Goal: Information Seeking & Learning: Learn about a topic

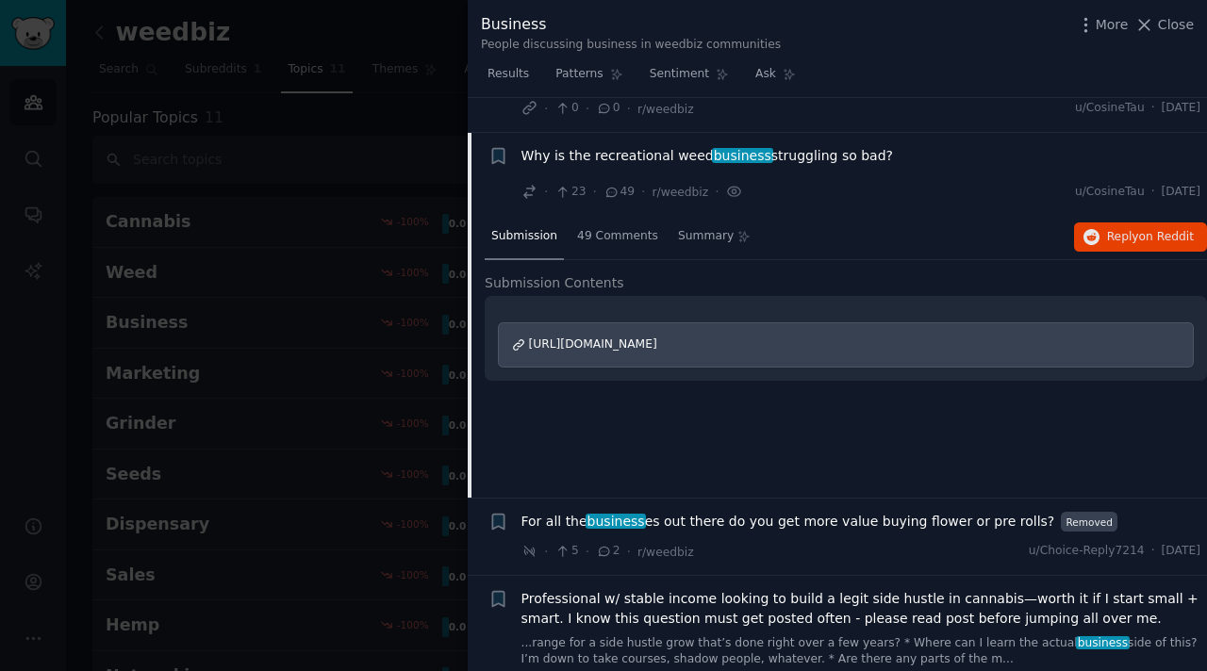
scroll to position [323, 0]
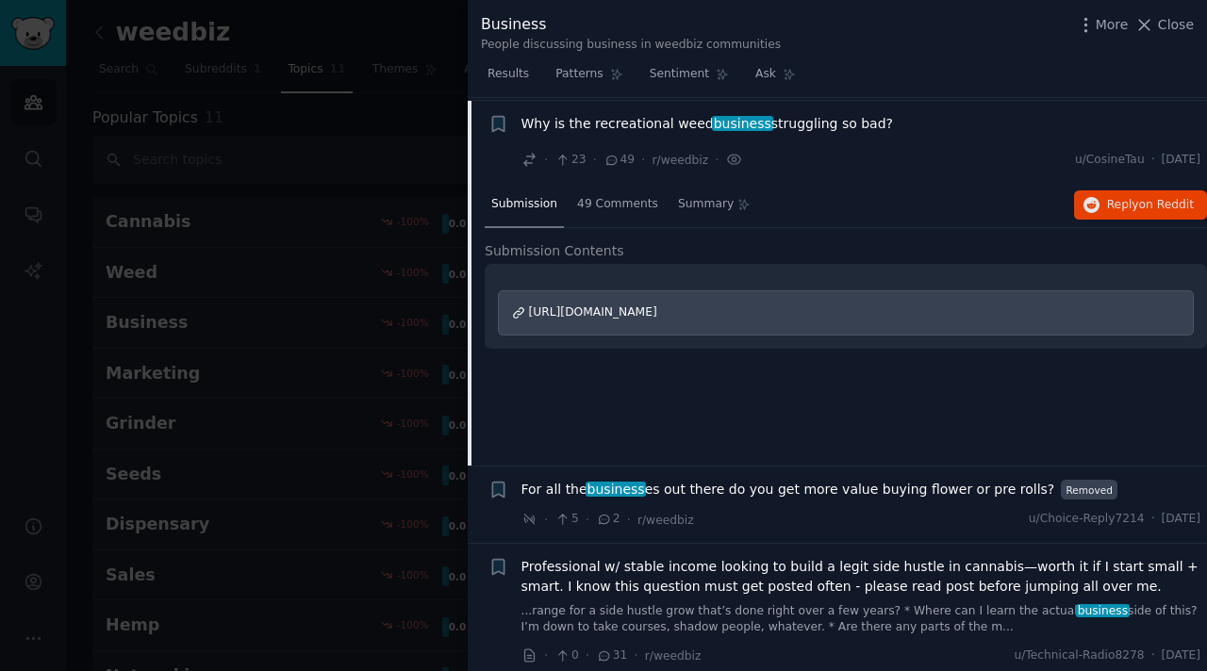
click at [398, 26] on div at bounding box center [603, 335] width 1207 height 671
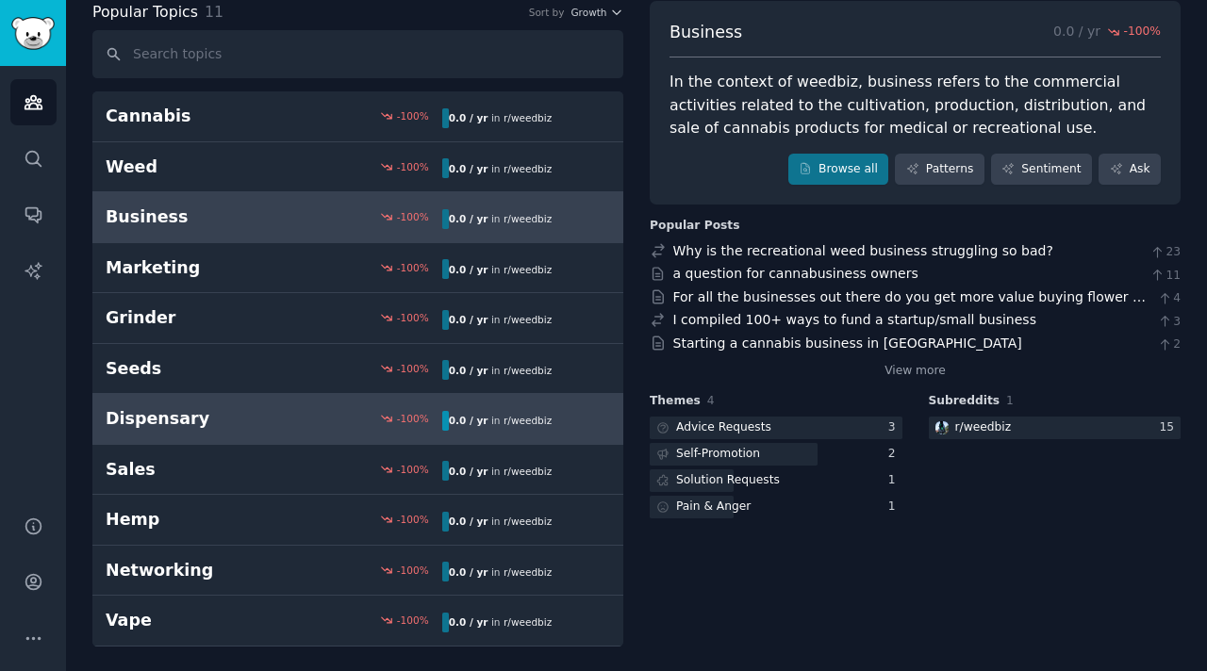
scroll to position [107, 0]
click at [242, 404] on link "Dispensary -100 % 0.0 / yr in r/ weedbiz" at bounding box center [357, 418] width 531 height 51
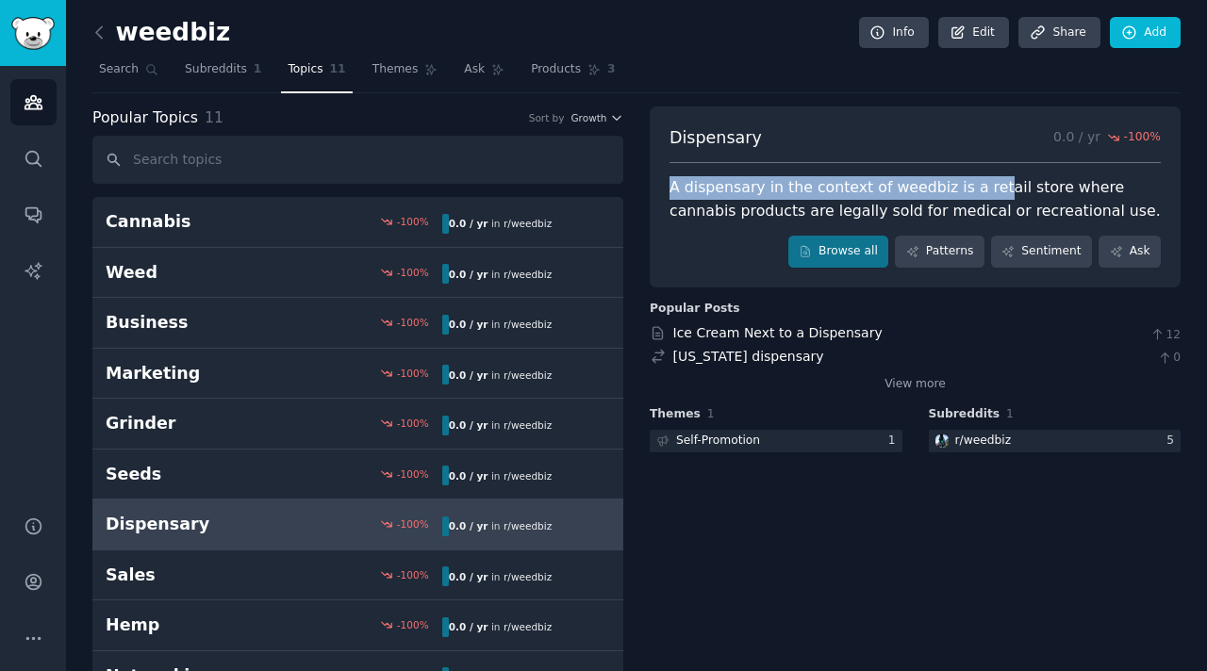
drag, startPoint x: 661, startPoint y: 184, endPoint x: 978, endPoint y: 198, distance: 317.1
click at [978, 198] on div "Dispensary 0.0 / yr -100 % A dispensary in the context of weedbiz is a retail s…" at bounding box center [915, 197] width 531 height 181
click at [978, 198] on div "A dispensary in the context of weedbiz is a retail store where cannabis product…" at bounding box center [914, 199] width 491 height 46
